Goal: Transaction & Acquisition: Obtain resource

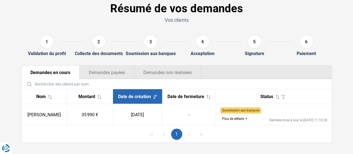
scroll to position [28, 0]
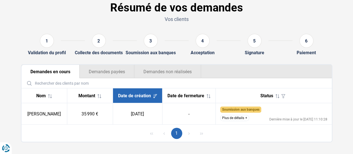
click at [239, 117] on button "Plus de détails" at bounding box center [234, 118] width 29 height 6
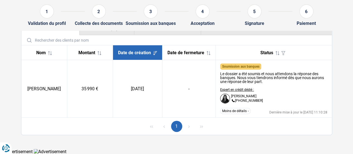
scroll to position [71, 0]
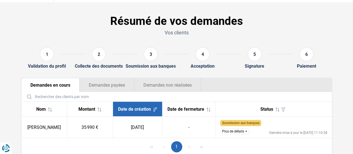
scroll to position [35, 0]
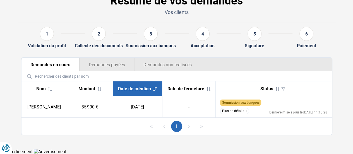
click at [242, 113] on button "Plus de détails" at bounding box center [234, 111] width 29 height 6
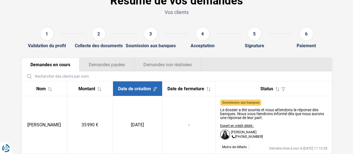
click at [152, 69] on button "Demandes non réalisées" at bounding box center [167, 64] width 67 height 13
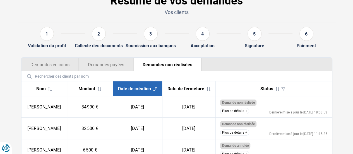
click at [68, 63] on button "Demandes en cours" at bounding box center [49, 64] width 57 height 13
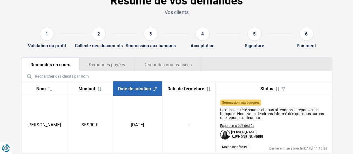
click at [175, 59] on button "Demandes non réalisées" at bounding box center [167, 64] width 67 height 13
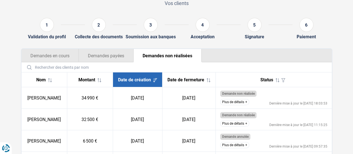
scroll to position [0, 0]
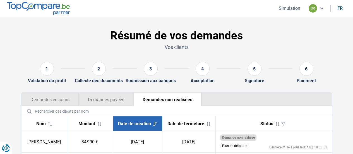
click at [47, 97] on button "Demandes en cours" at bounding box center [49, 99] width 57 height 13
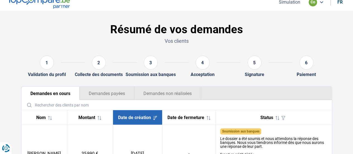
scroll to position [71, 0]
